Goal: Information Seeking & Learning: Learn about a topic

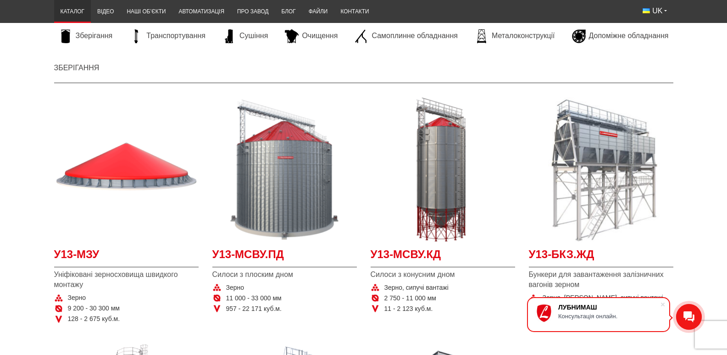
scroll to position [122, 0]
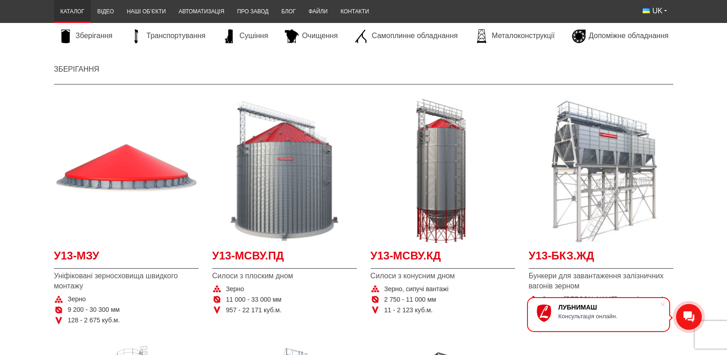
click at [239, 28] on li "Сушіння" at bounding box center [245, 36] width 55 height 27
click at [239, 30] on link "Сушіння" at bounding box center [245, 36] width 55 height 14
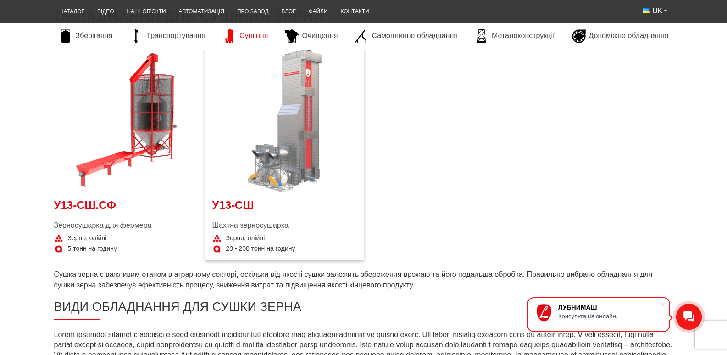
scroll to position [184, 0]
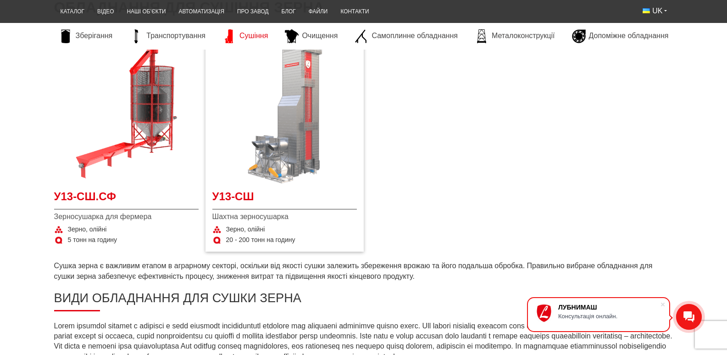
click at [324, 176] on img at bounding box center [284, 111] width 145 height 145
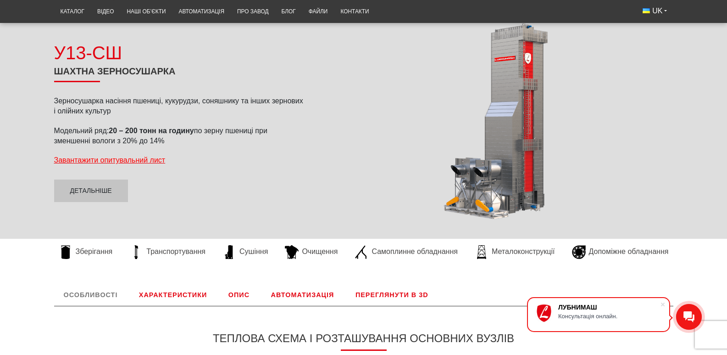
scroll to position [95, 0]
